Goal: Transaction & Acquisition: Subscribe to service/newsletter

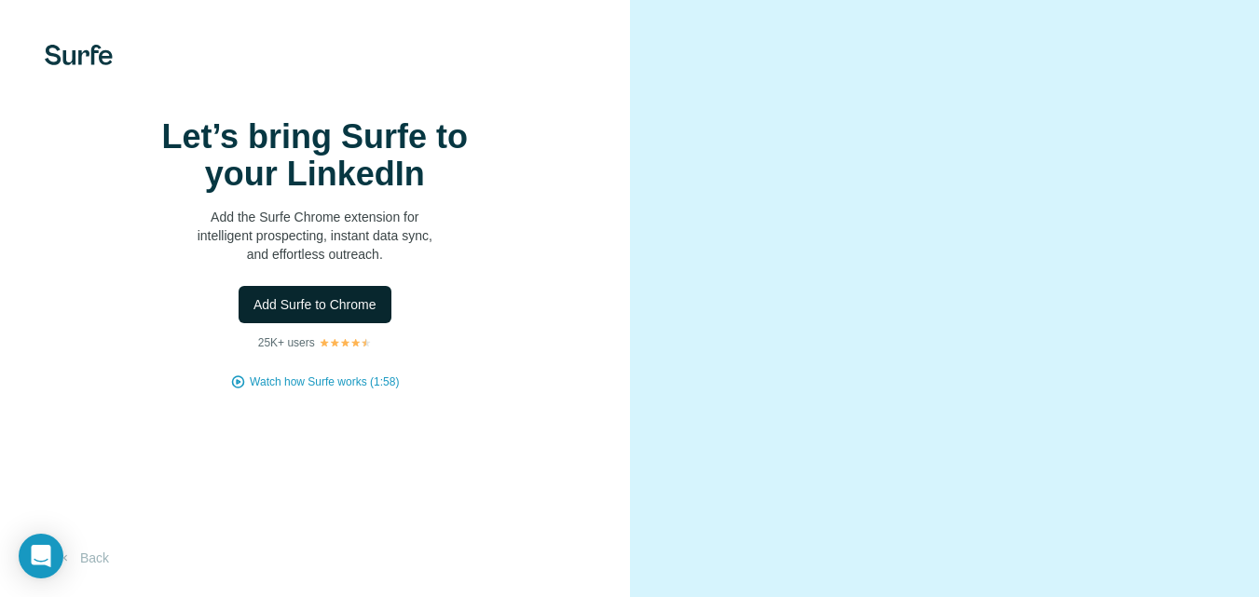
click at [347, 314] on span "Add Surfe to Chrome" at bounding box center [315, 304] width 123 height 19
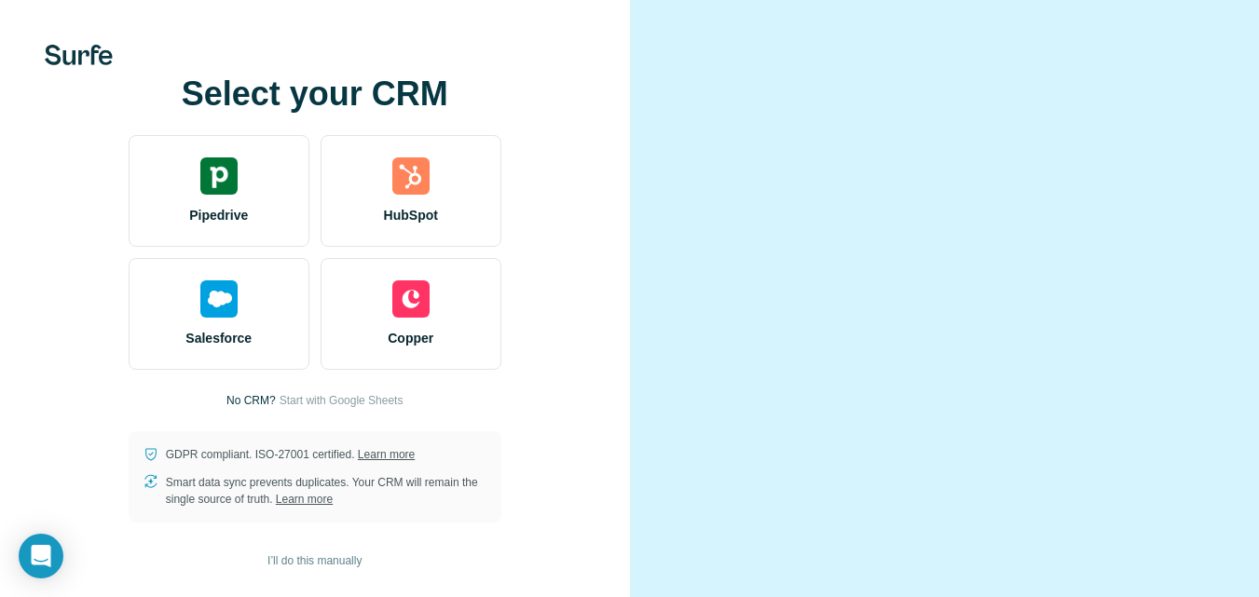
scroll to position [80, 0]
click at [356, 392] on span "Start with Google Sheets" at bounding box center [342, 400] width 124 height 17
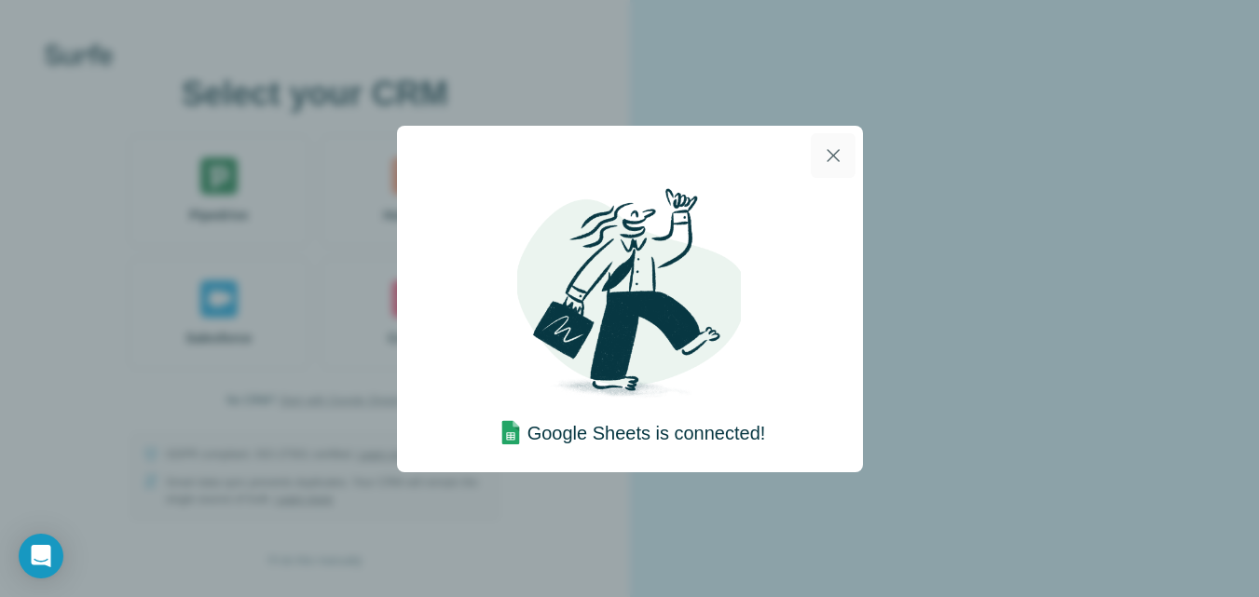
click at [830, 153] on icon "button" at bounding box center [833, 155] width 22 height 22
